Goal: Navigation & Orientation: Find specific page/section

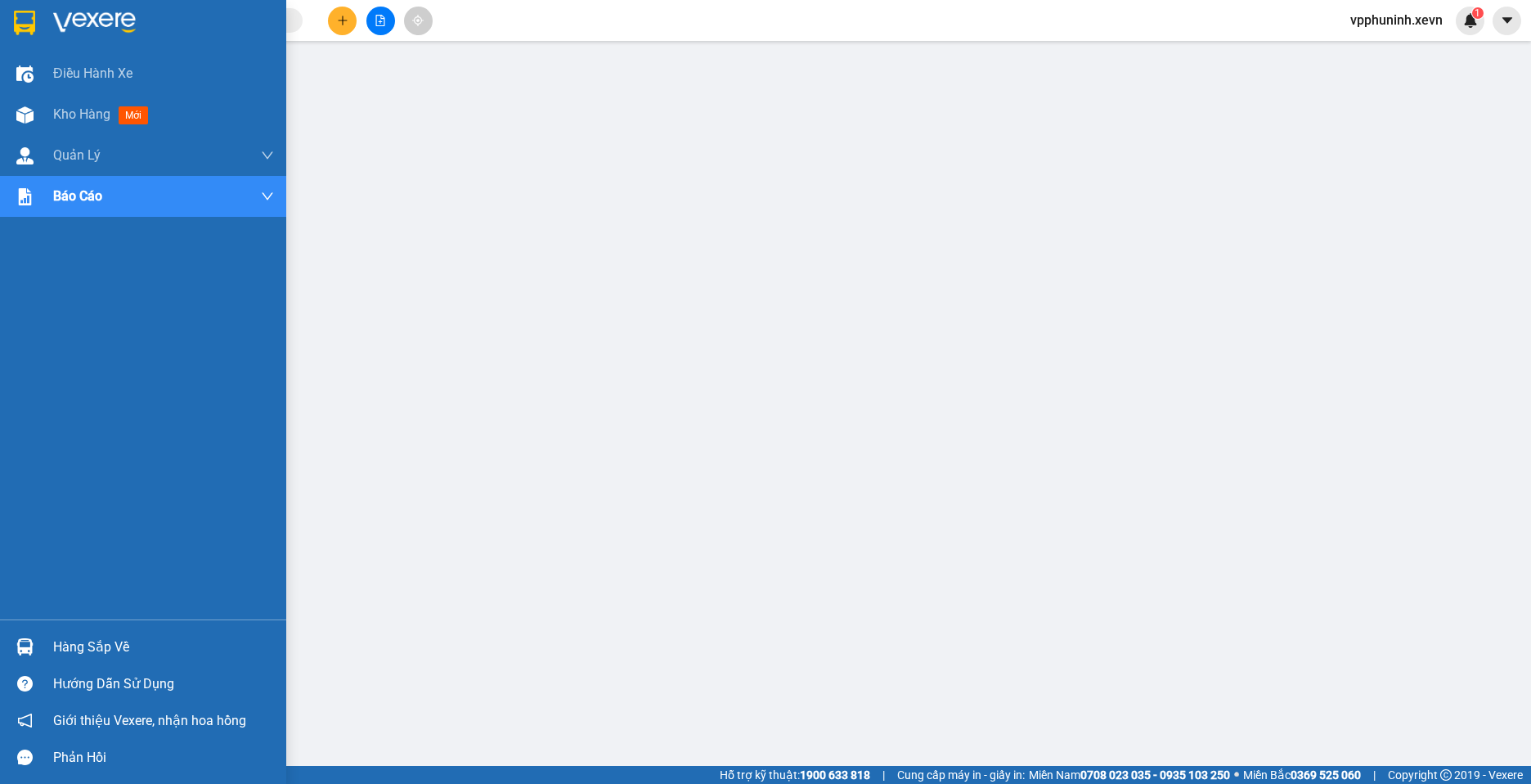
click at [49, 634] on div "Hàng sắp về" at bounding box center [143, 646] width 286 height 37
click at [35, 115] on div at bounding box center [24, 114] width 28 height 28
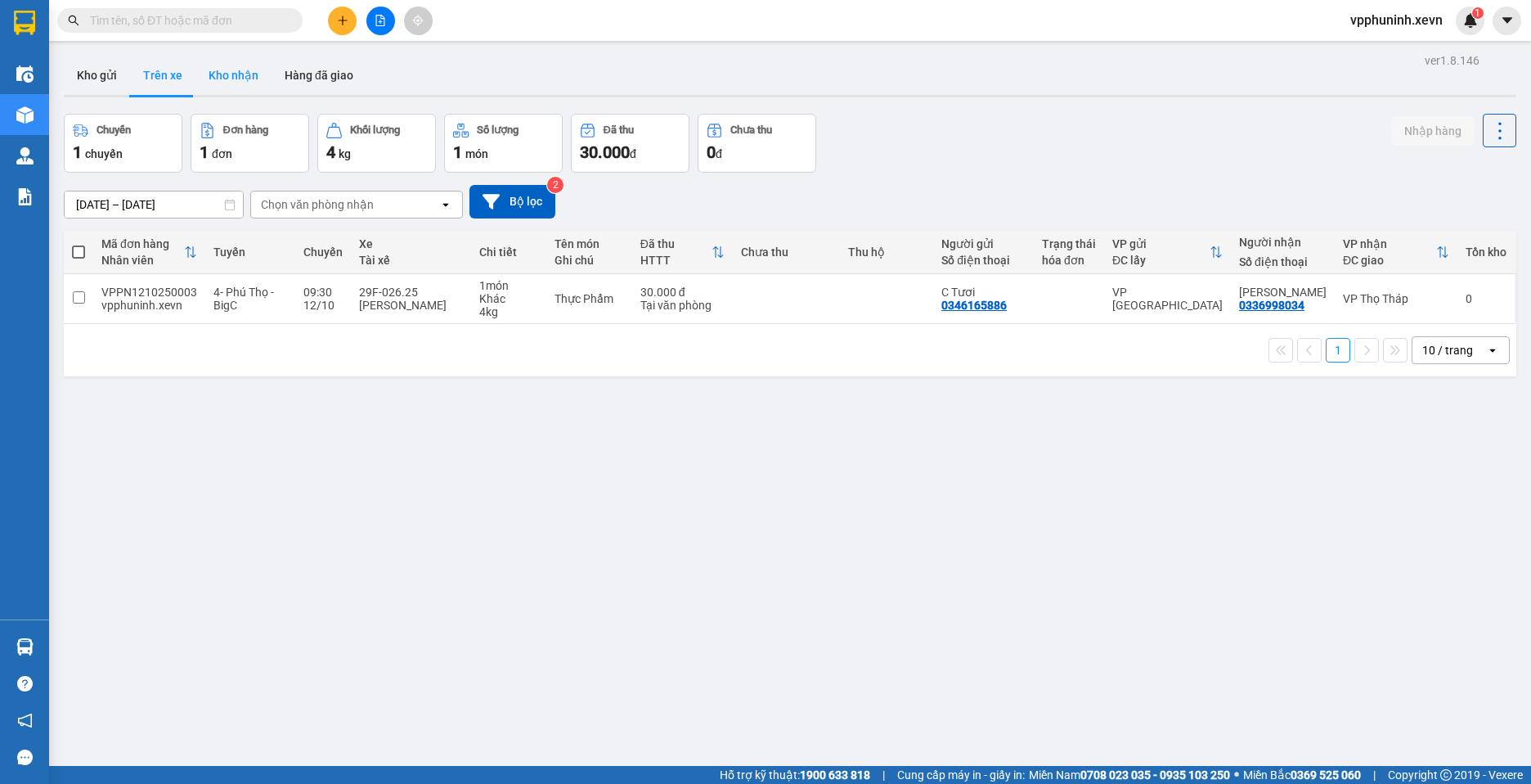
click at [239, 63] on button "Kho nhận" at bounding box center [233, 75] width 76 height 39
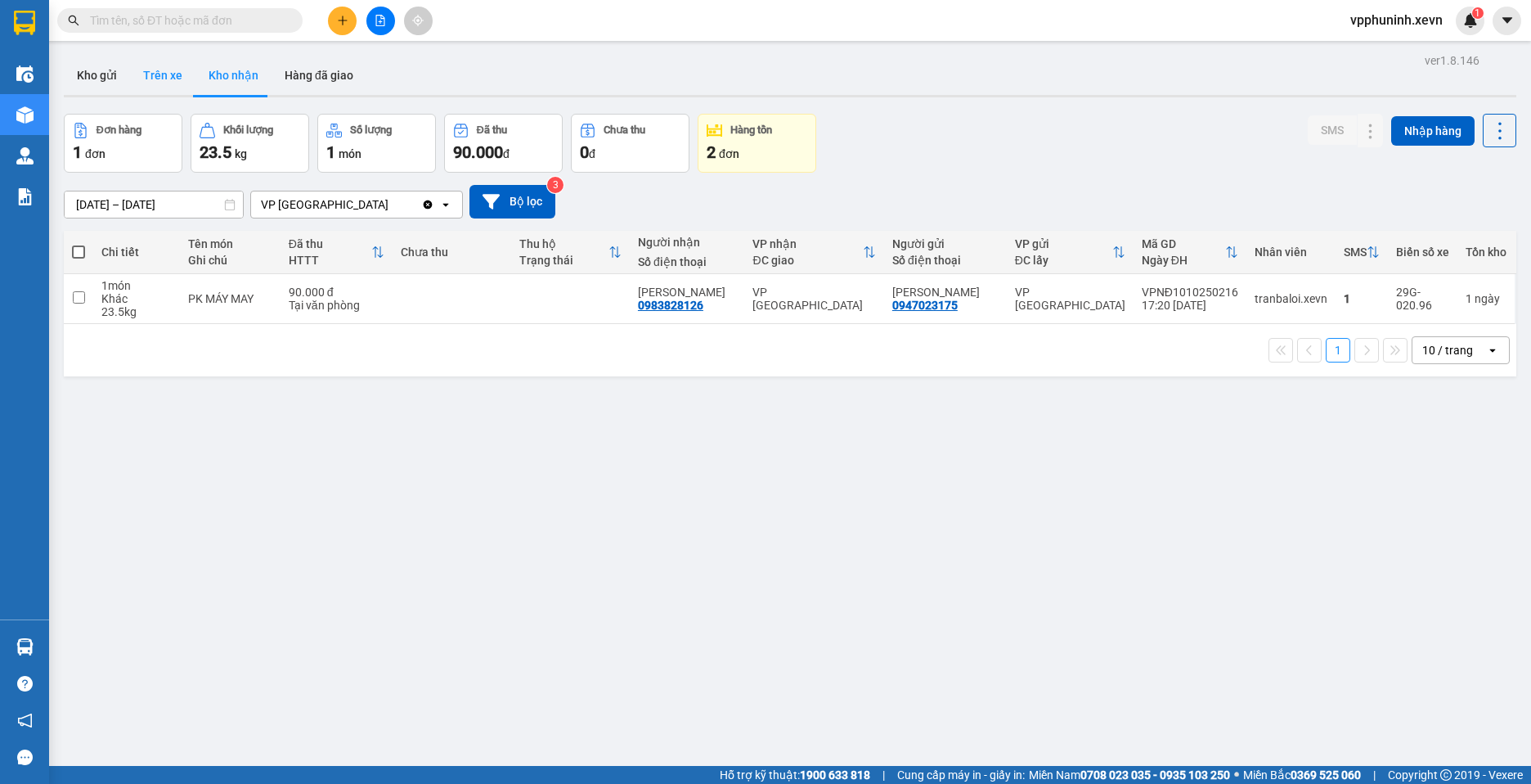
click at [174, 83] on button "Trên xe" at bounding box center [162, 75] width 65 height 39
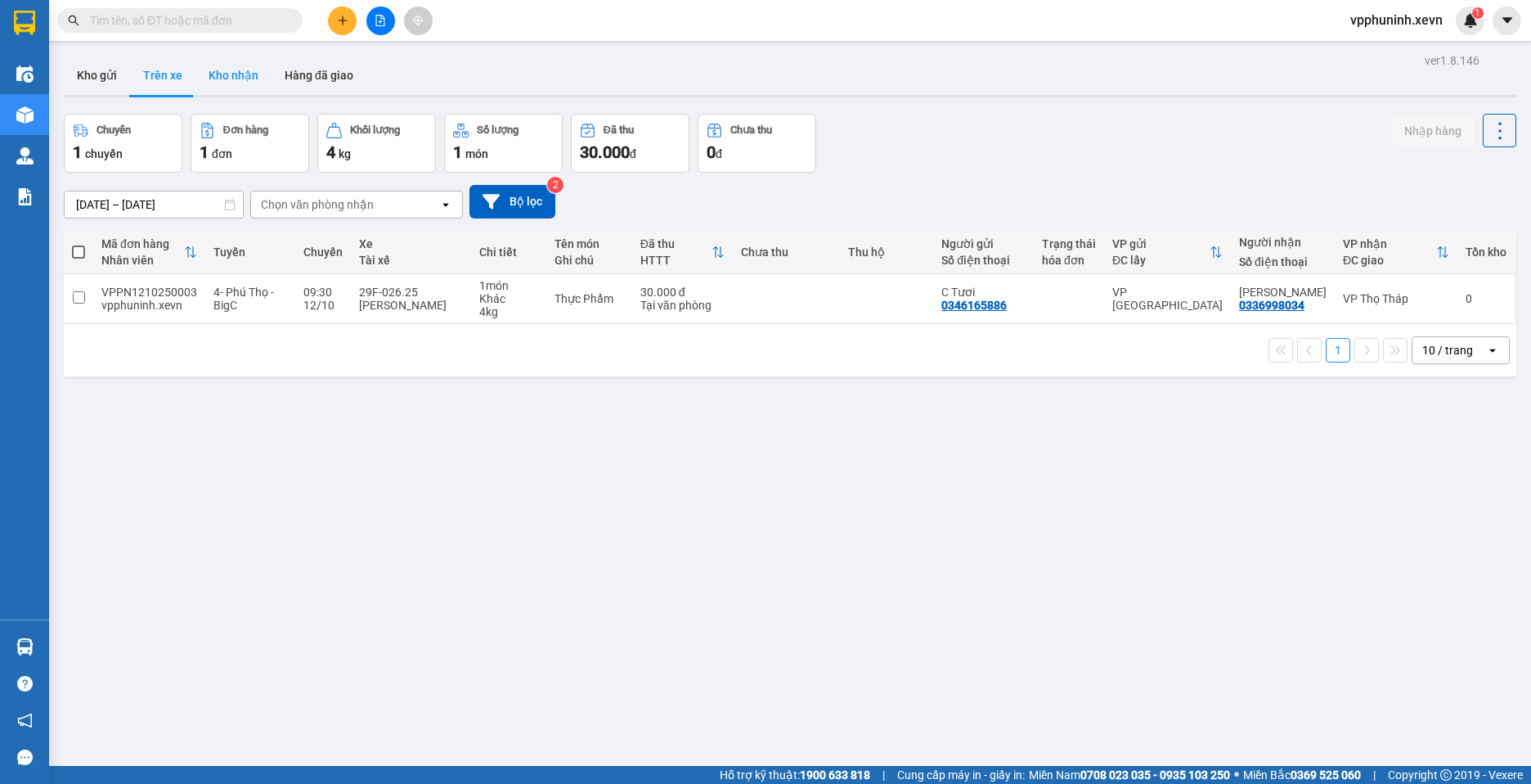
click at [248, 85] on button "Kho nhận" at bounding box center [233, 75] width 76 height 39
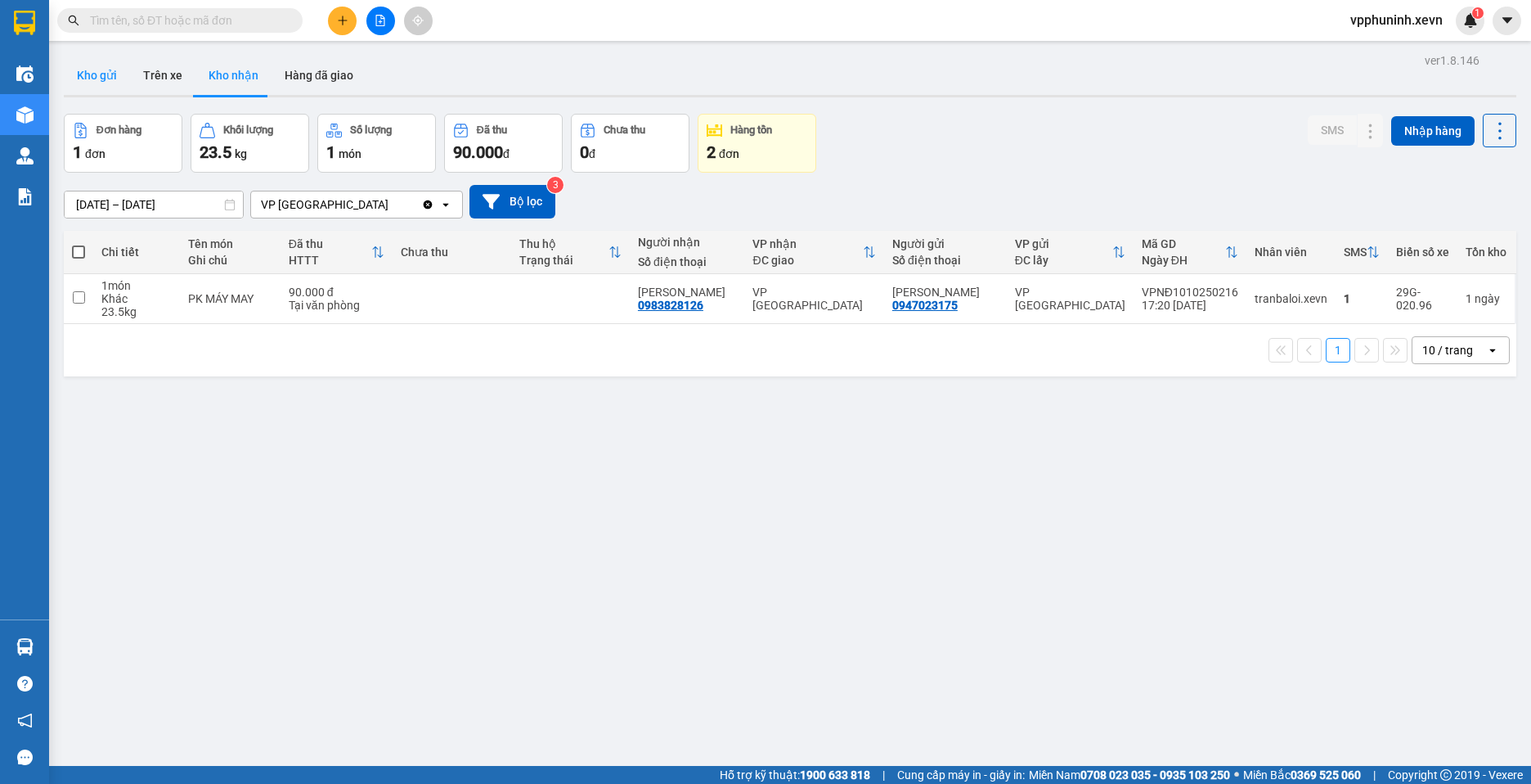
click at [107, 73] on button "Kho gửi" at bounding box center [97, 75] width 66 height 39
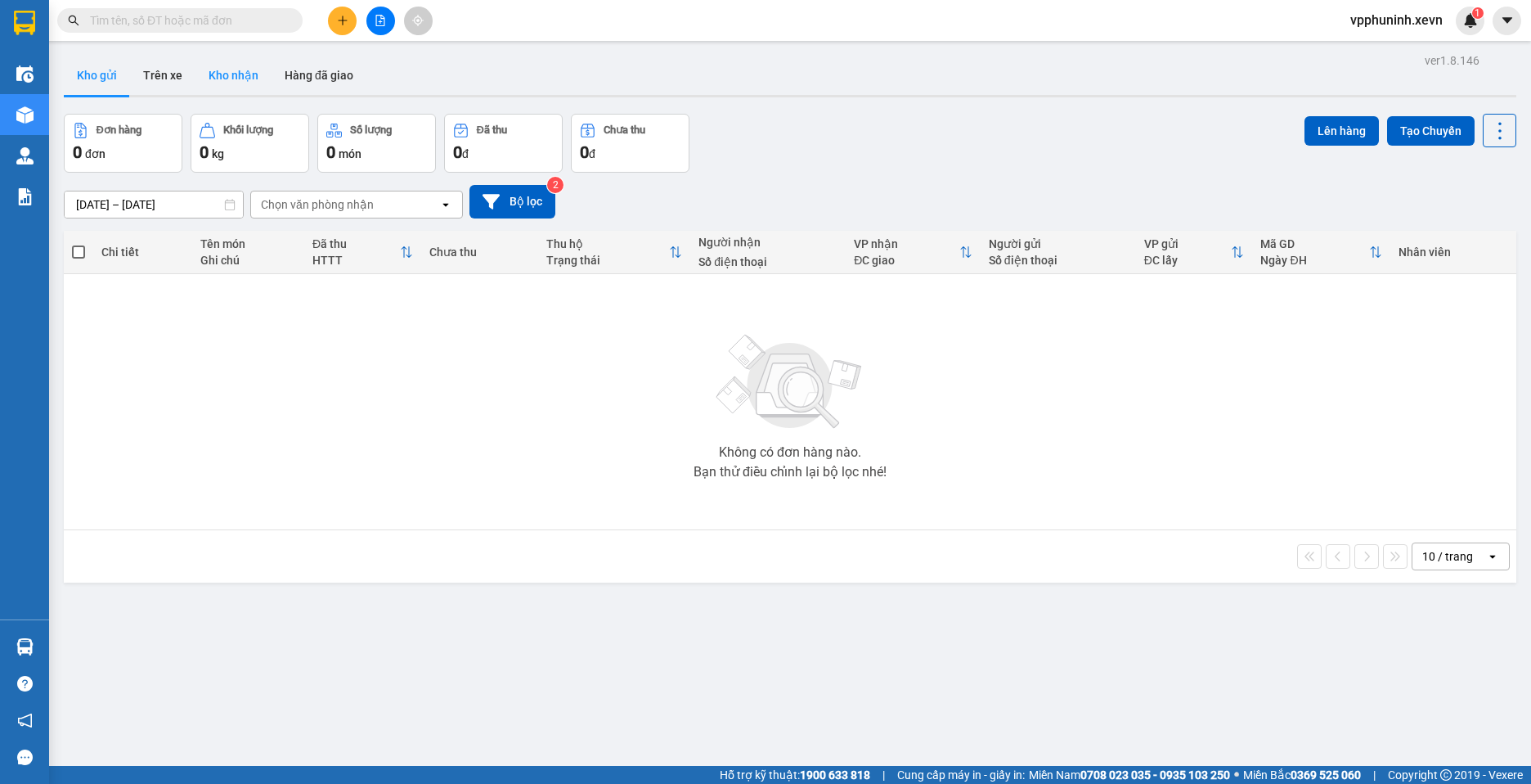
click at [249, 79] on button "Kho nhận" at bounding box center [233, 75] width 76 height 39
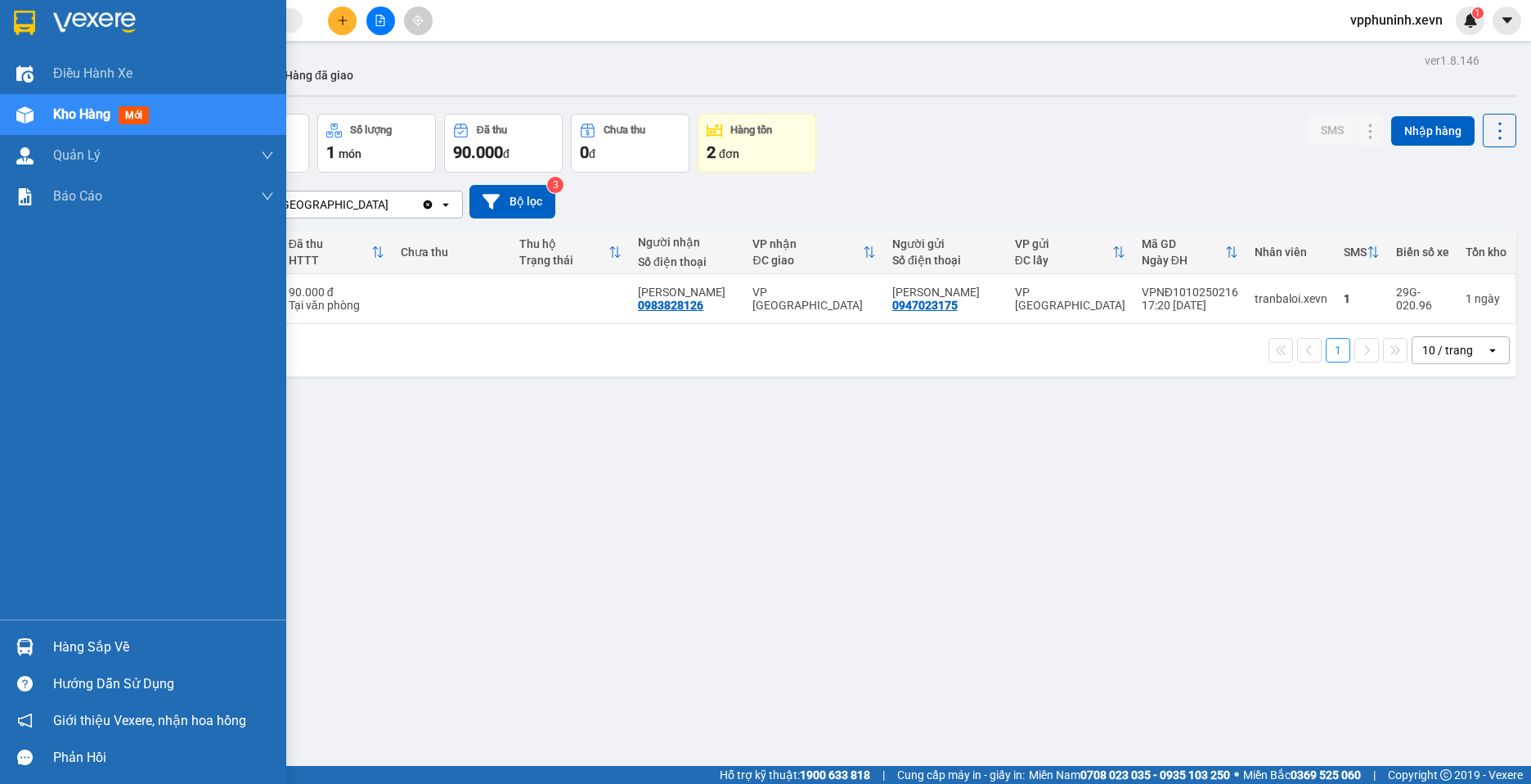
click at [49, 651] on div "Hàng sắp về" at bounding box center [143, 646] width 286 height 37
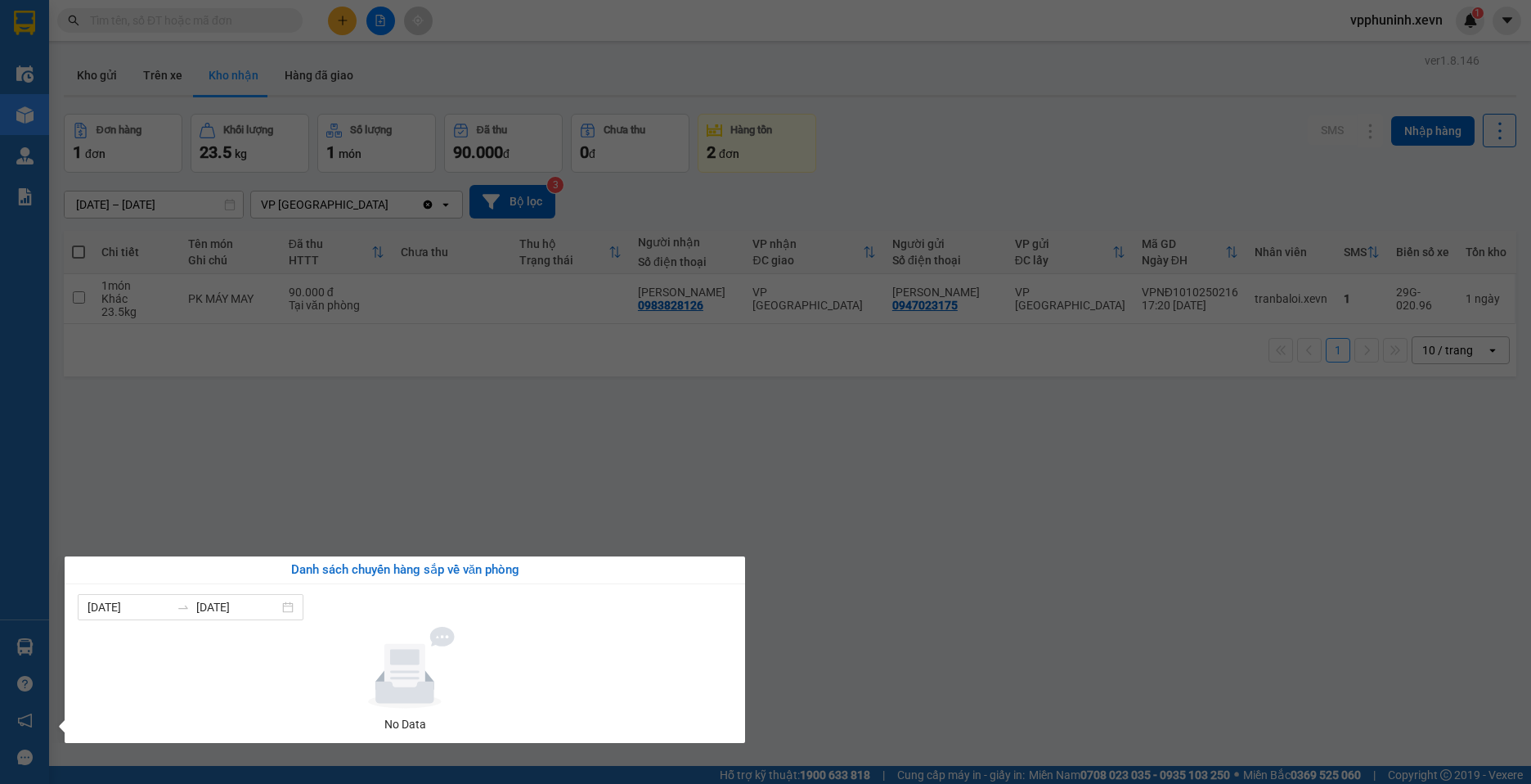
click at [1184, 637] on section "Kết quả tìm kiếm ( 0 ) Bộ lọc No Data vpphuninh.xevn 1 Điều hành xe Kho hàng mớ…" at bounding box center [766, 392] width 1531 height 784
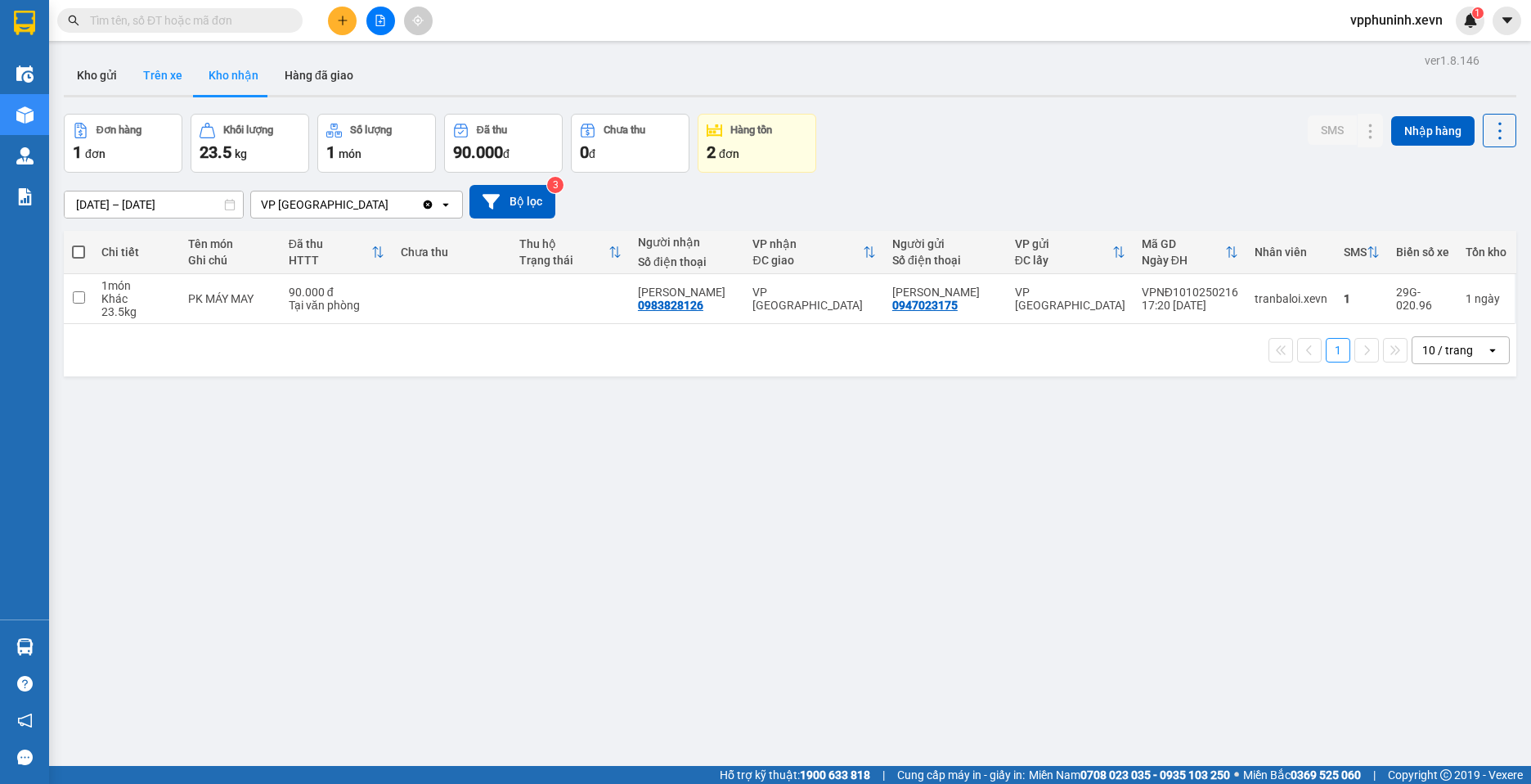
click at [169, 83] on button "Trên xe" at bounding box center [162, 75] width 65 height 39
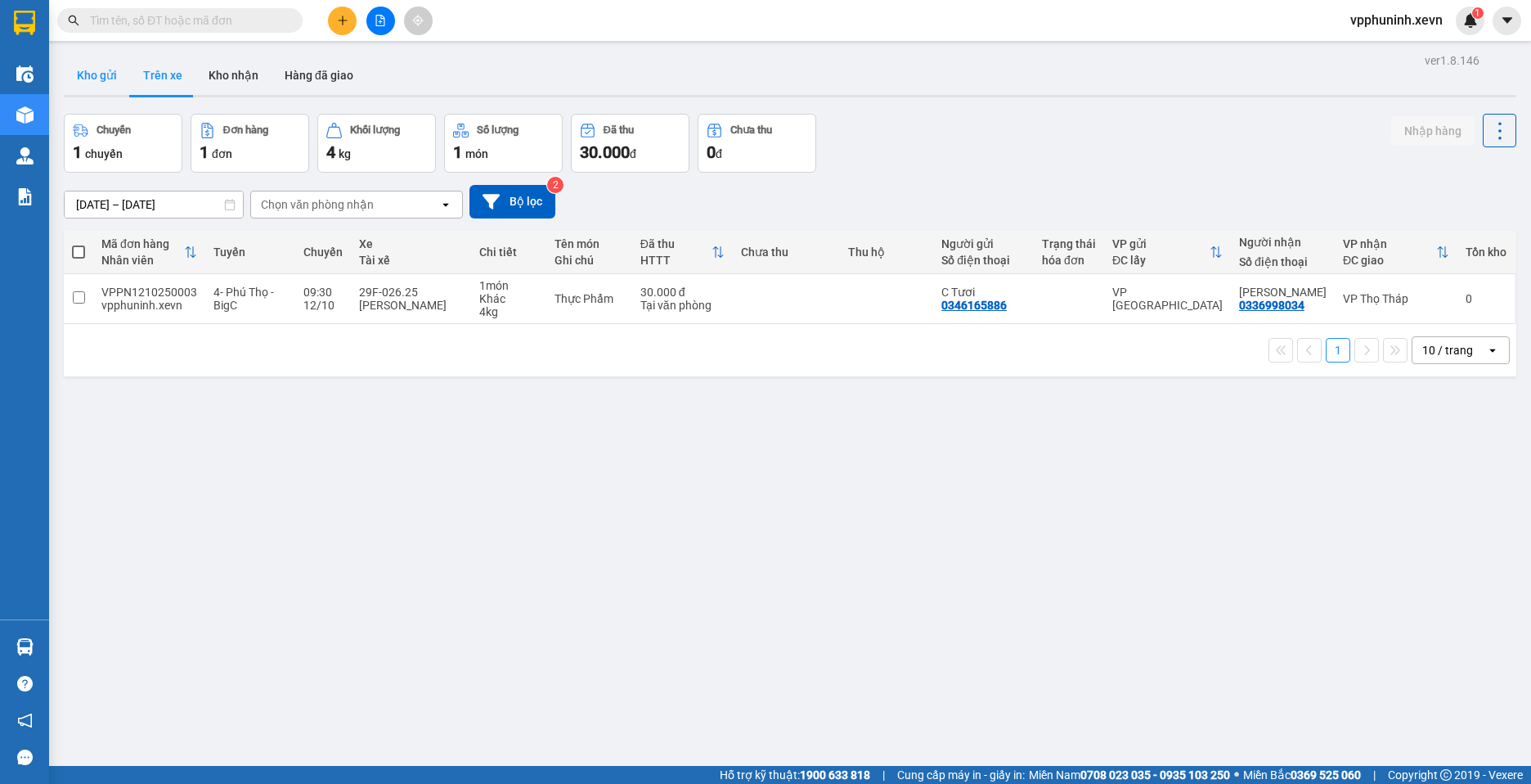
click at [94, 64] on button "Kho gửi" at bounding box center [97, 75] width 66 height 39
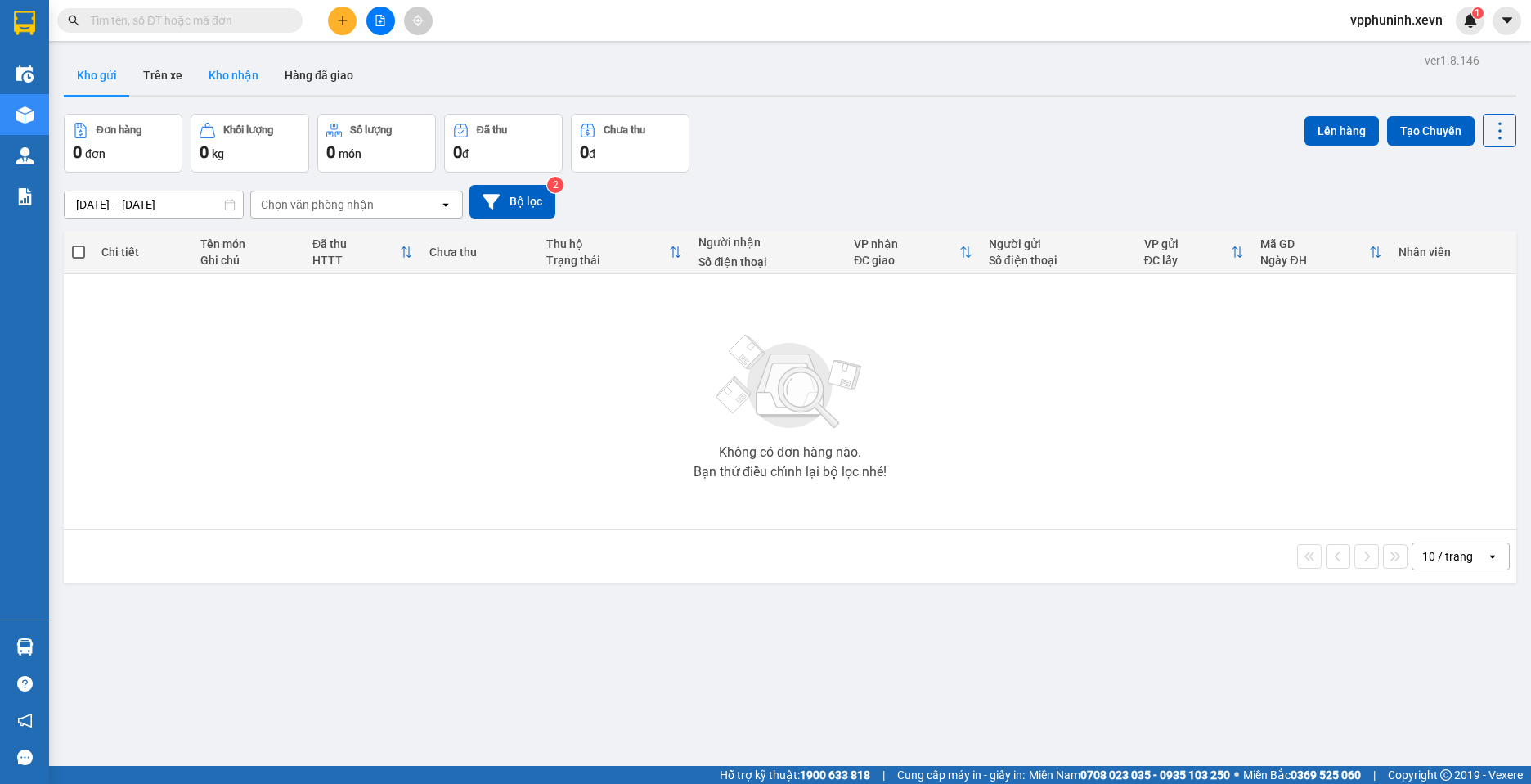
click at [241, 83] on button "Kho nhận" at bounding box center [233, 75] width 76 height 39
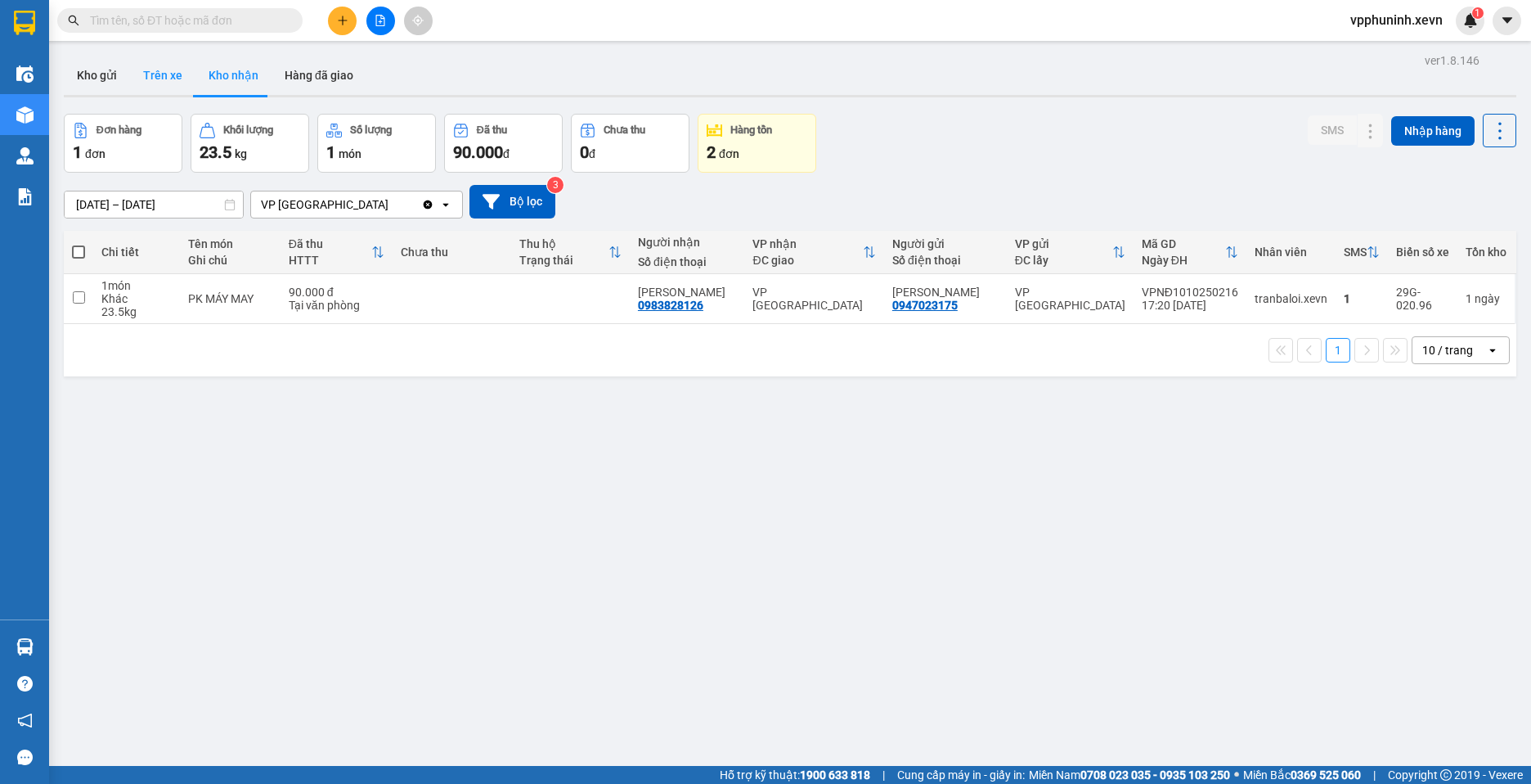
click at [184, 85] on button "Trên xe" at bounding box center [162, 75] width 65 height 39
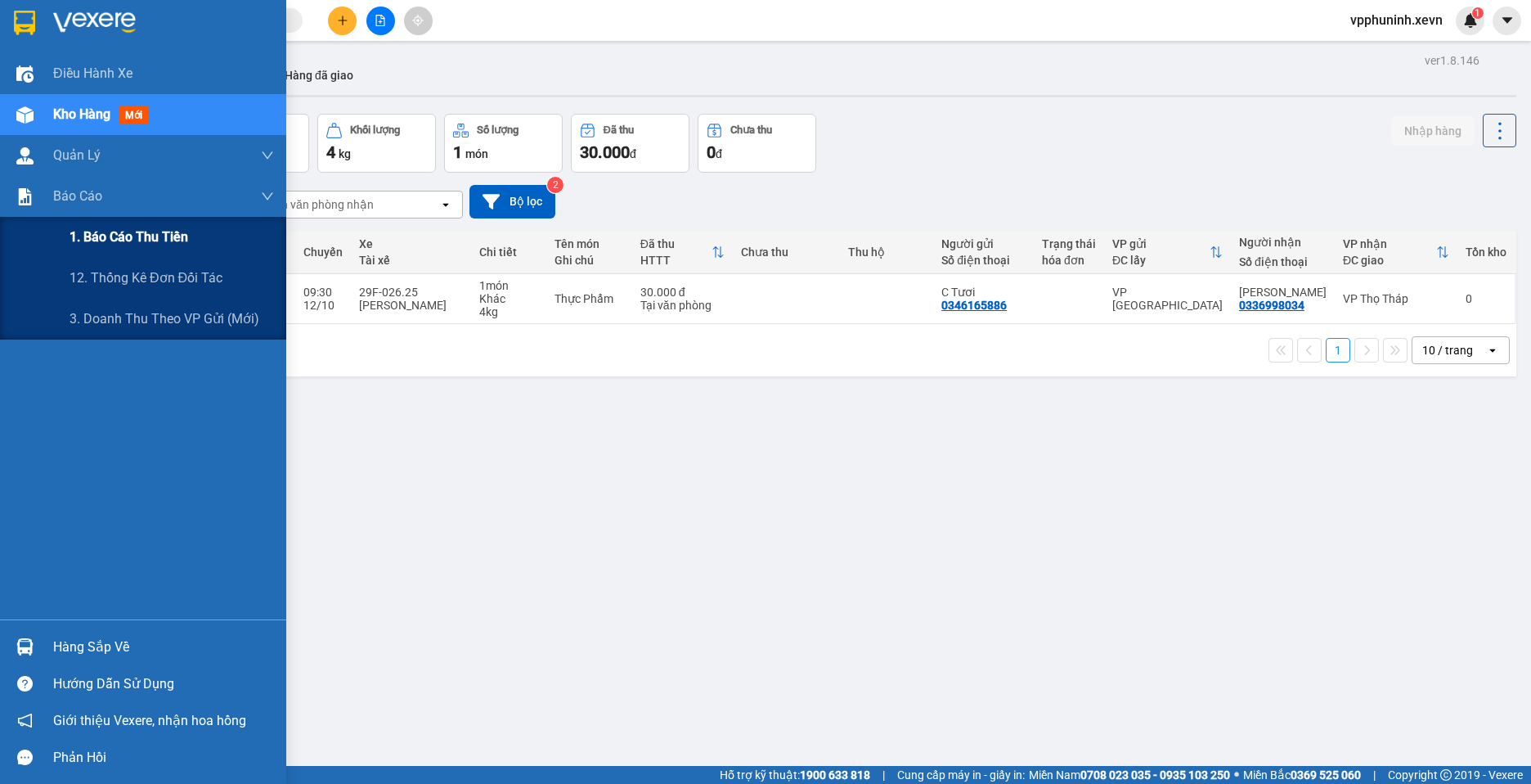
click at [148, 244] on span "1. Báo cáo thu tiền" at bounding box center [128, 236] width 118 height 21
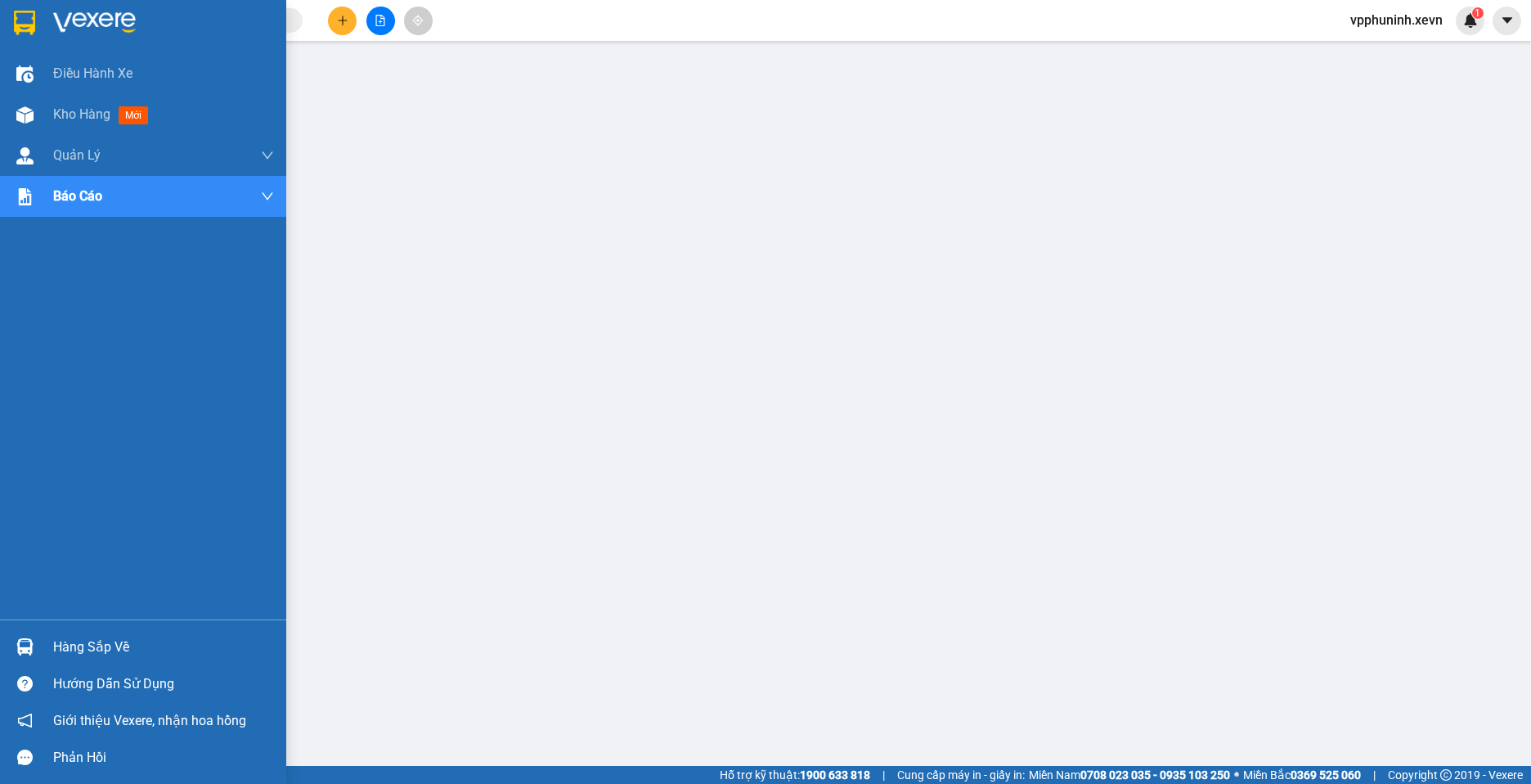
click at [31, 653] on img at bounding box center [25, 646] width 18 height 18
click at [33, 118] on img at bounding box center [25, 115] width 18 height 18
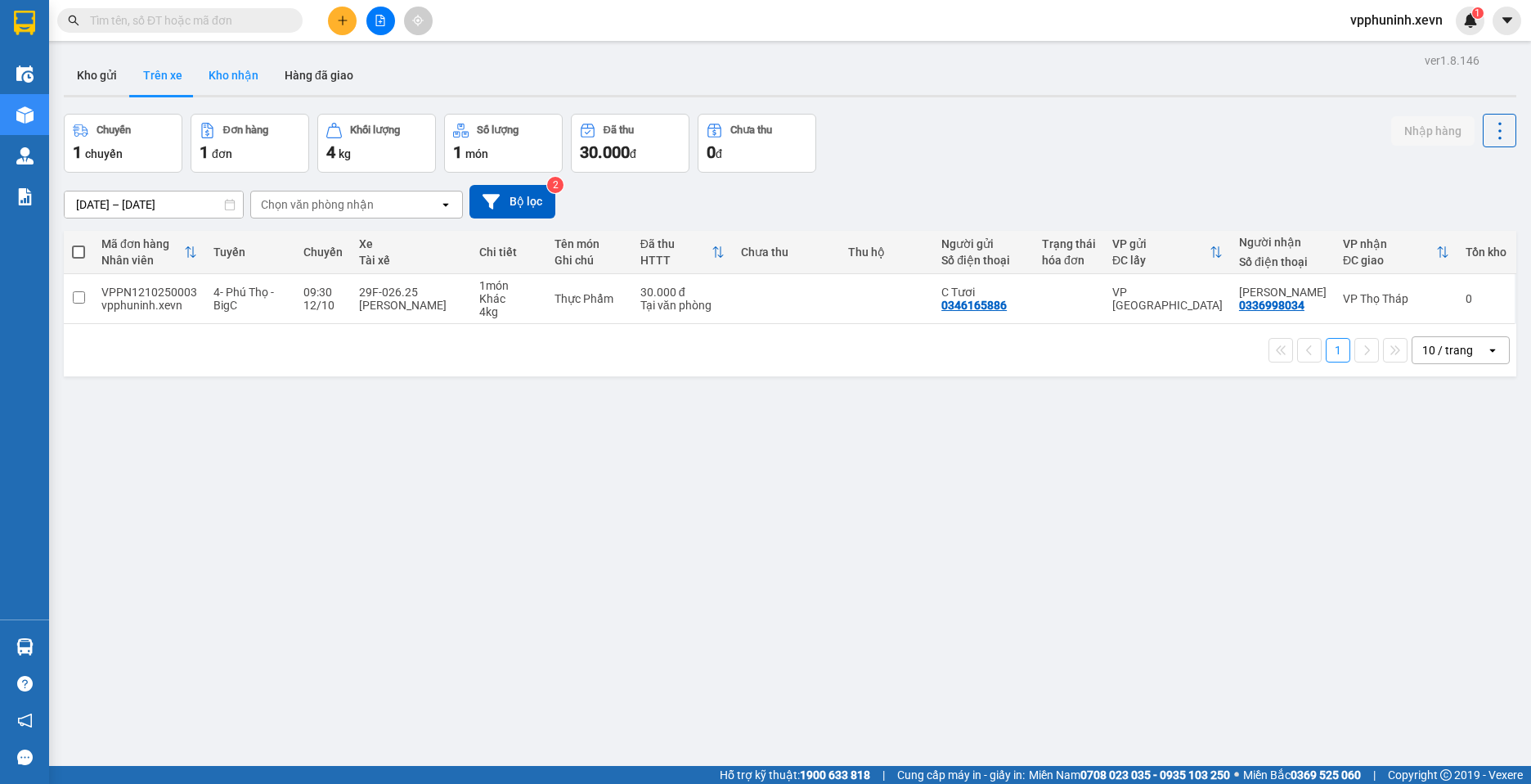
click at [235, 78] on button "Kho nhận" at bounding box center [233, 75] width 76 height 39
